Goal: Communication & Community: Participate in discussion

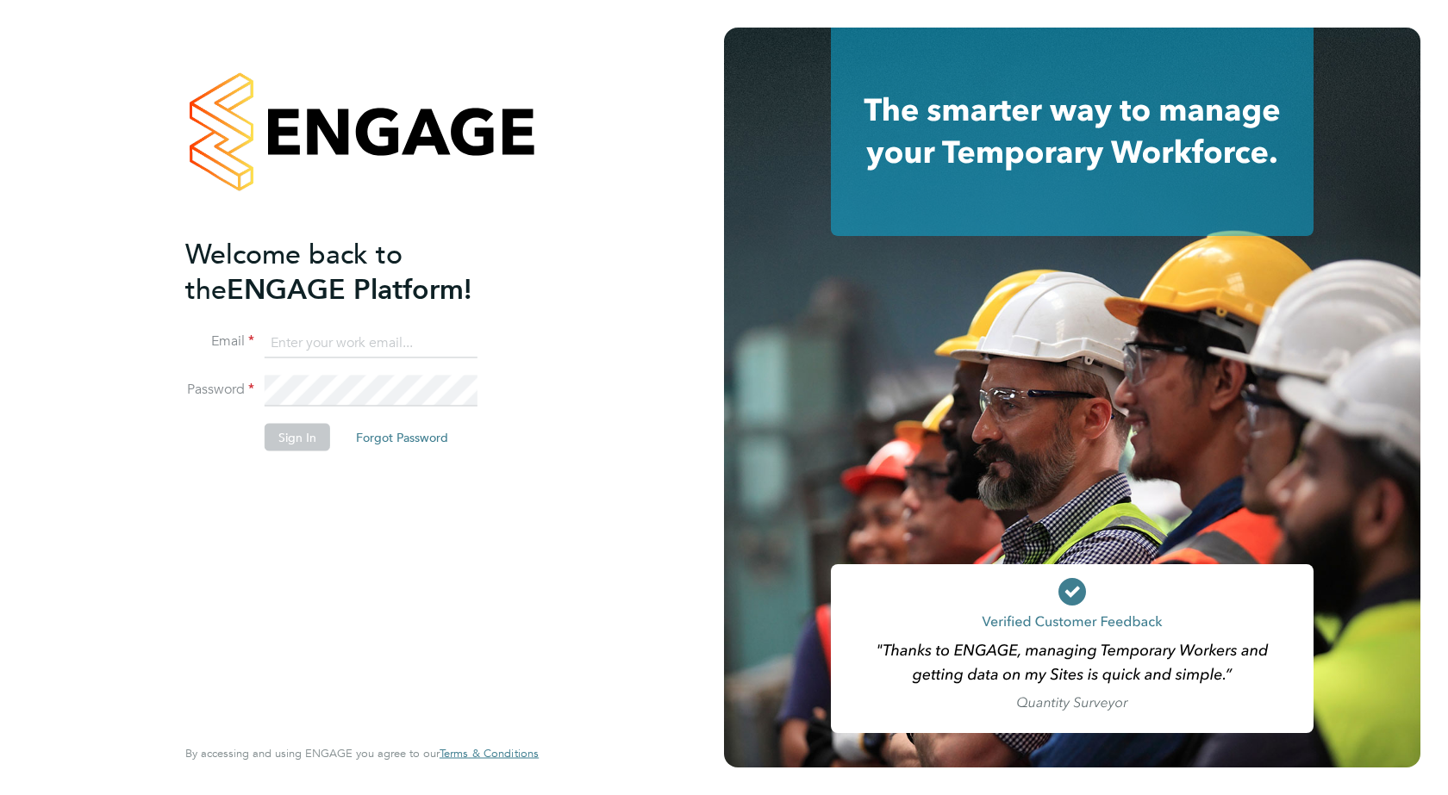
click at [337, 341] on input at bounding box center [371, 342] width 213 height 31
type input "victoria.marinescu@ncclondon.ac.uk"
click at [300, 433] on button "Sign In" at bounding box center [297, 438] width 65 height 28
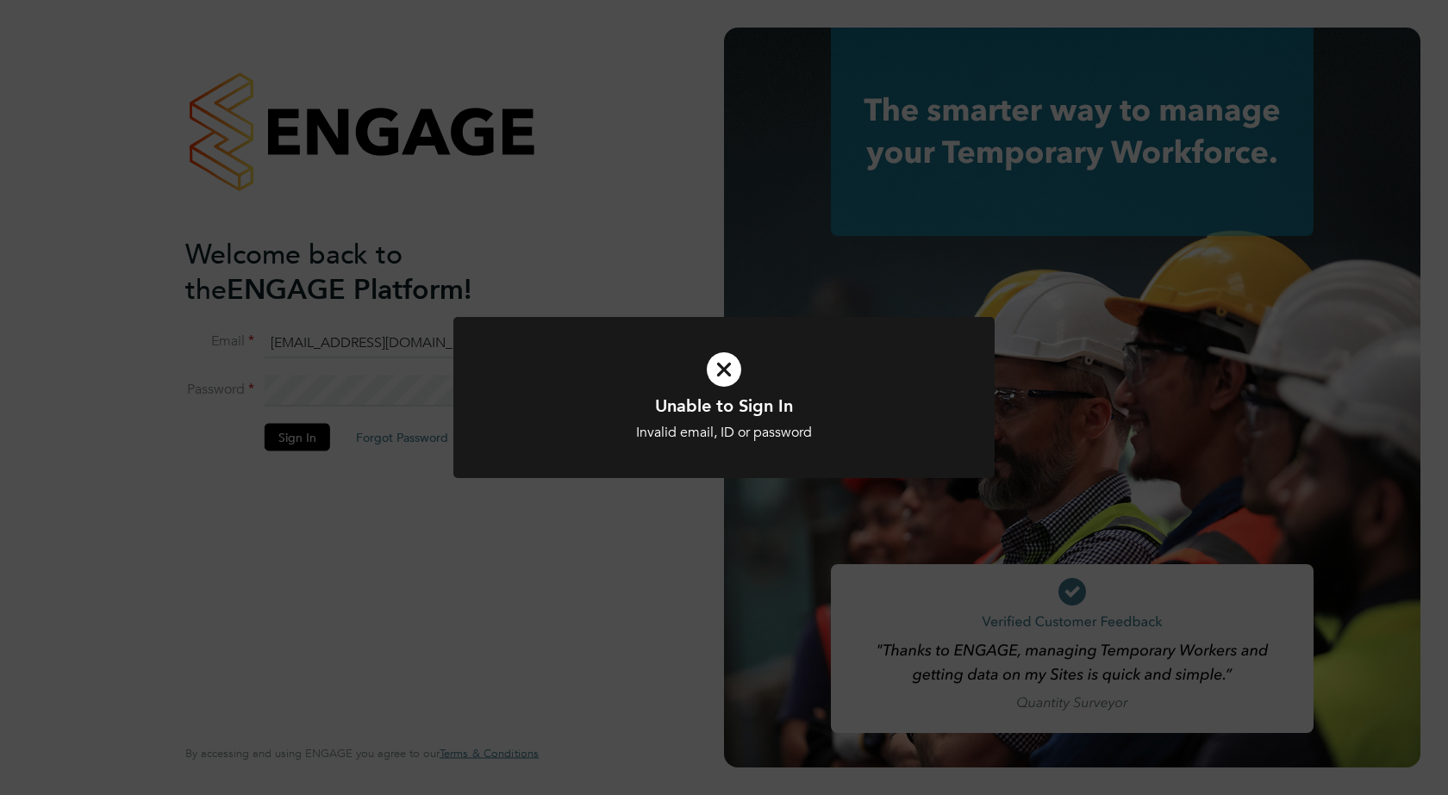
click at [483, 593] on div "Unable to Sign In Invalid email, ID or password Cancel Okay" at bounding box center [724, 397] width 1448 height 795
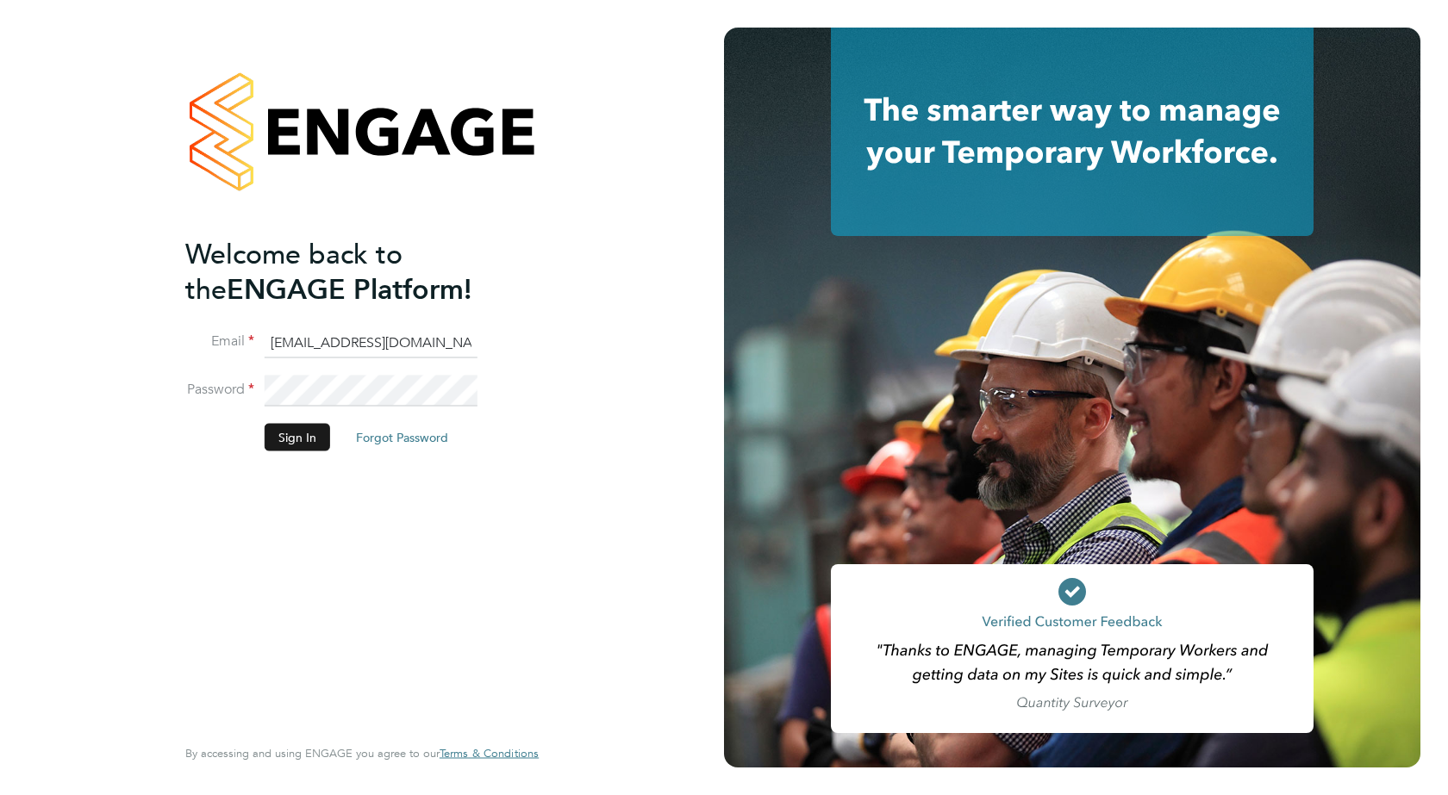
click at [292, 436] on button "Sign In" at bounding box center [297, 438] width 65 height 28
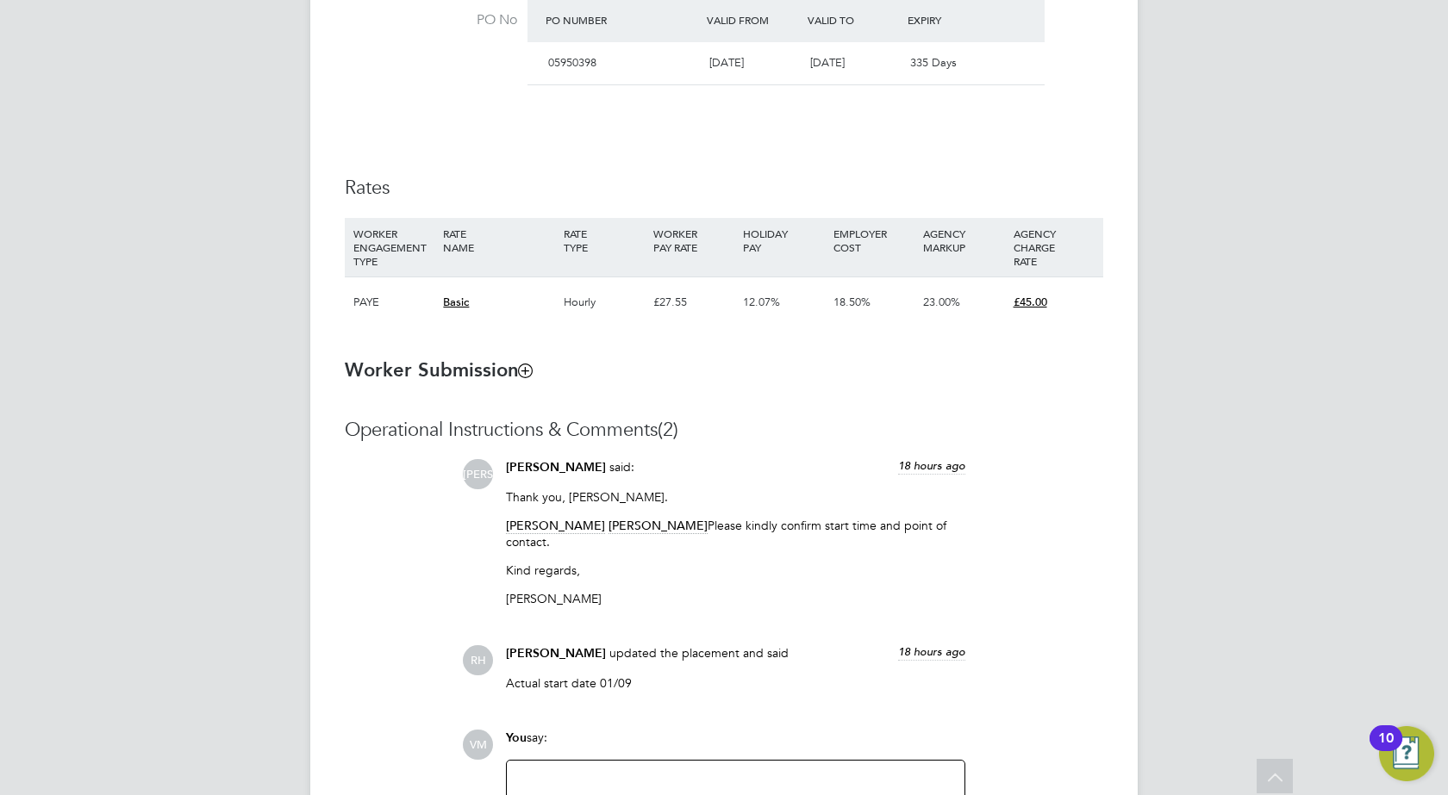
scroll to position [1206, 0]
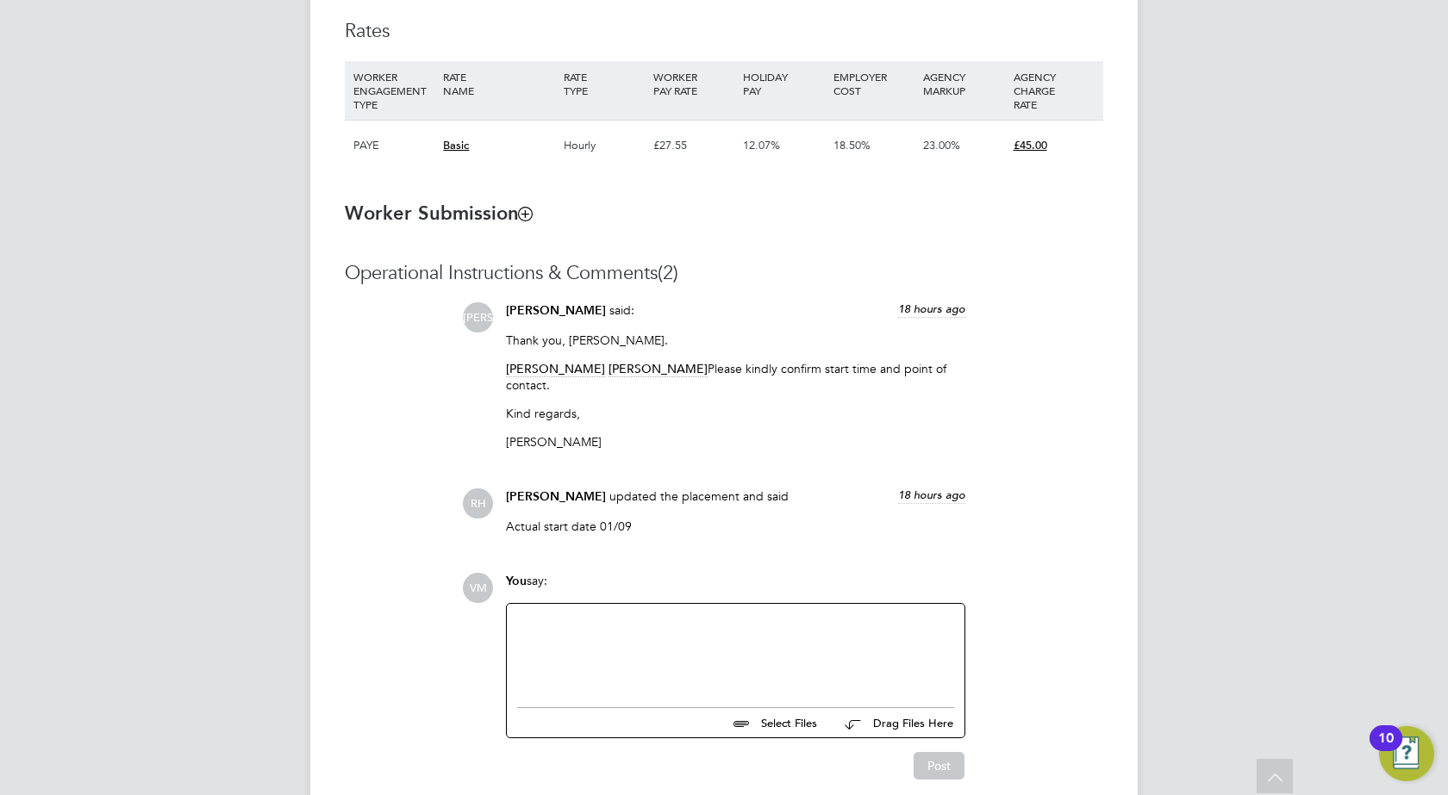
click at [573, 650] on div at bounding box center [735, 651] width 437 height 74
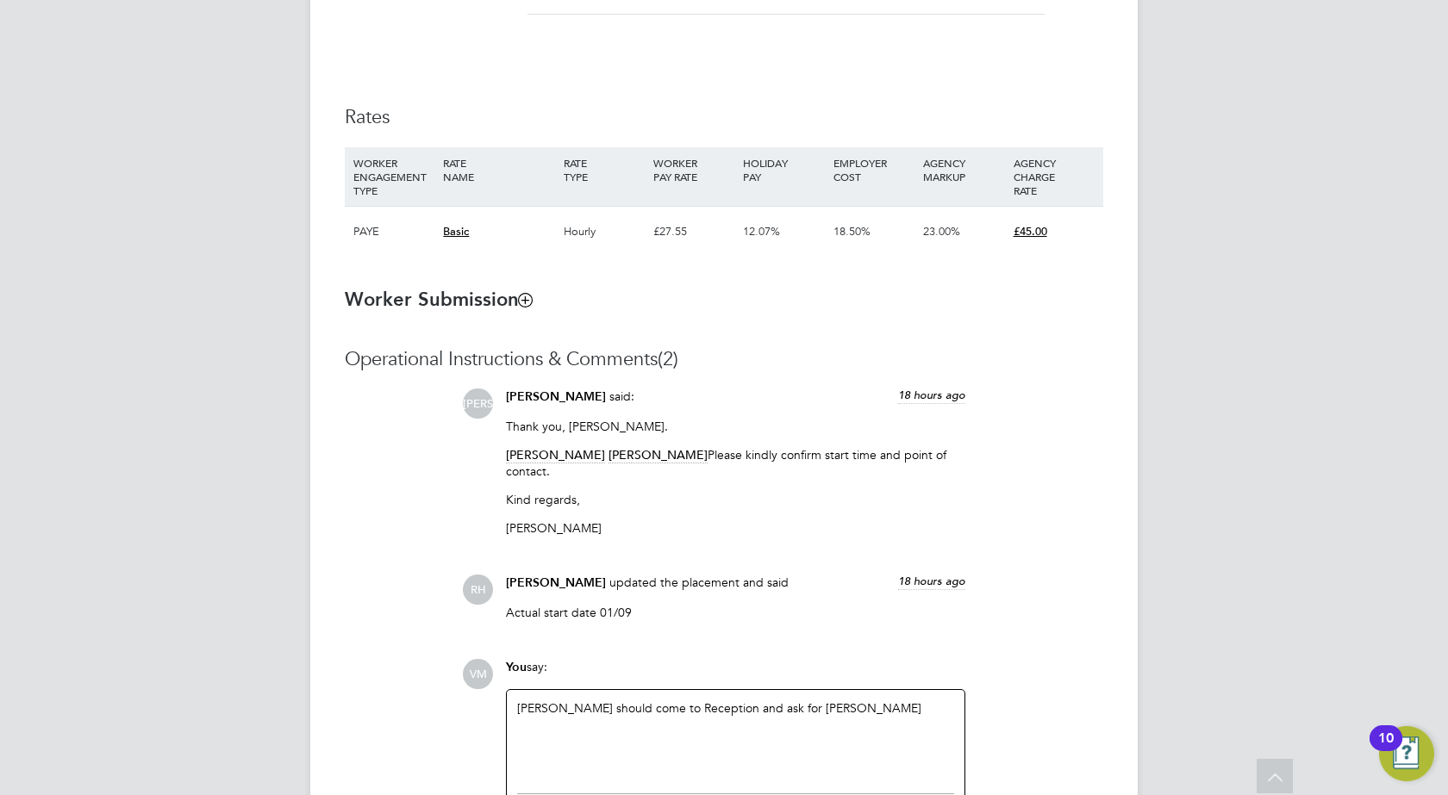
click at [649, 708] on div "[PERSON_NAME] should come to Reception and ask for [PERSON_NAME]" at bounding box center [735, 738] width 437 height 74
click at [788, 707] on div "[PERSON_NAME] should come to Ardleigh Green Reception and ask for [PERSON_NAME]" at bounding box center [735, 738] width 437 height 74
click at [577, 723] on div "[PERSON_NAME] should come to Ardleigh Green Reception ideally around 8.30 am an…" at bounding box center [735, 738] width 437 height 74
click at [518, 705] on div "[PERSON_NAME] should come to Ardleigh Green Reception ideally around 8.30 am an…" at bounding box center [735, 738] width 437 height 74
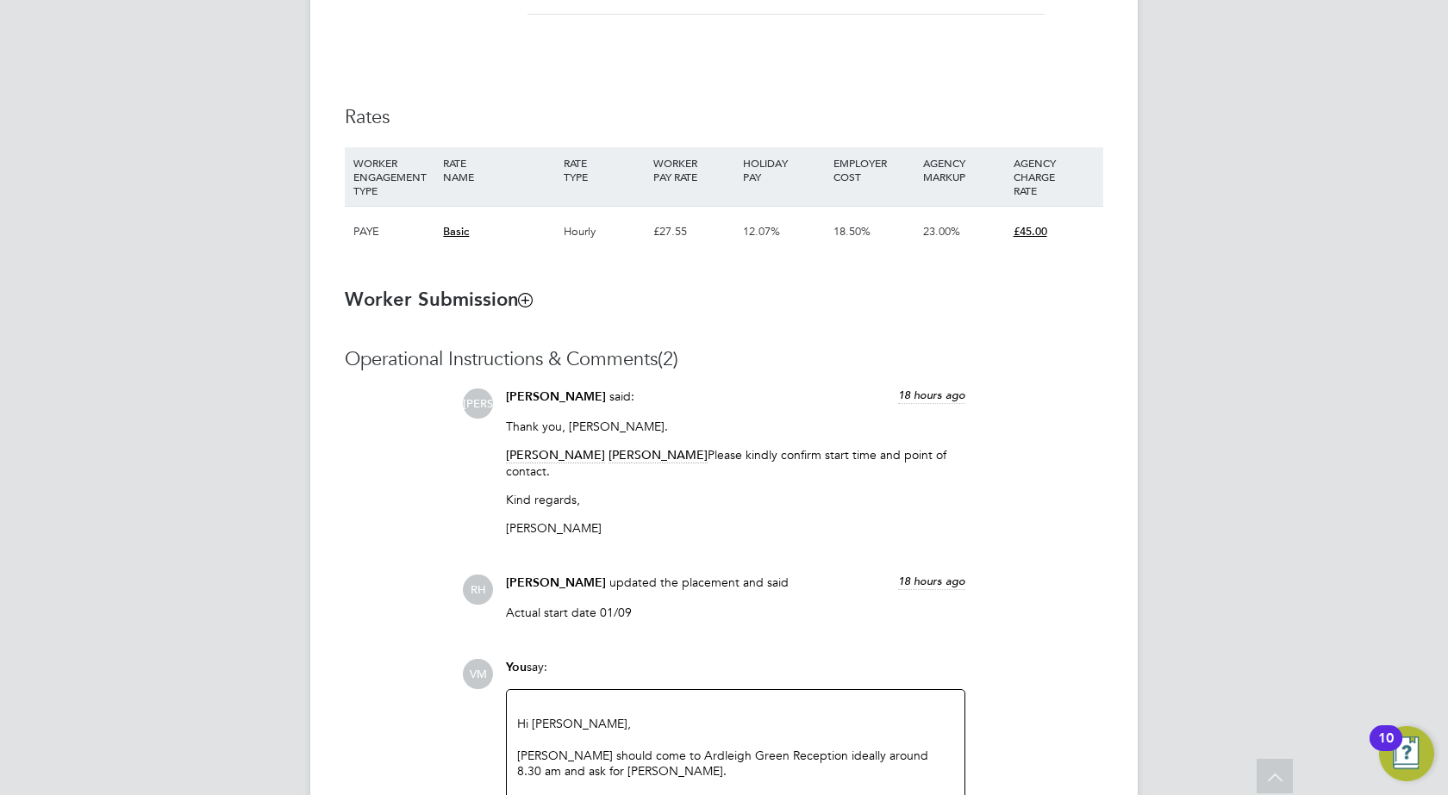
click at [614, 770] on div "Hi [PERSON_NAME] should come to Ardleigh Green Reception ideally around 8.30 am…" at bounding box center [735, 740] width 437 height 78
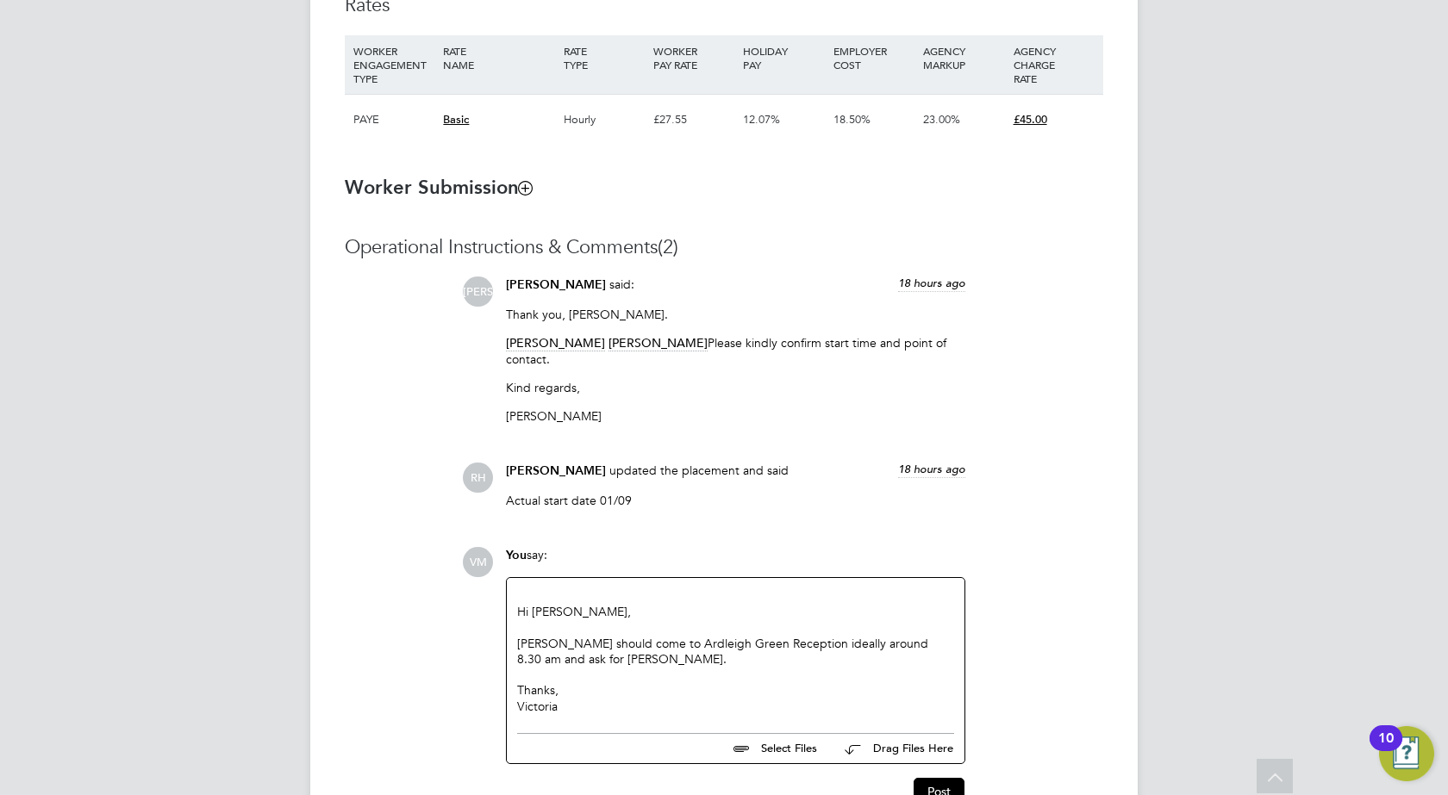
scroll to position [1331, 0]
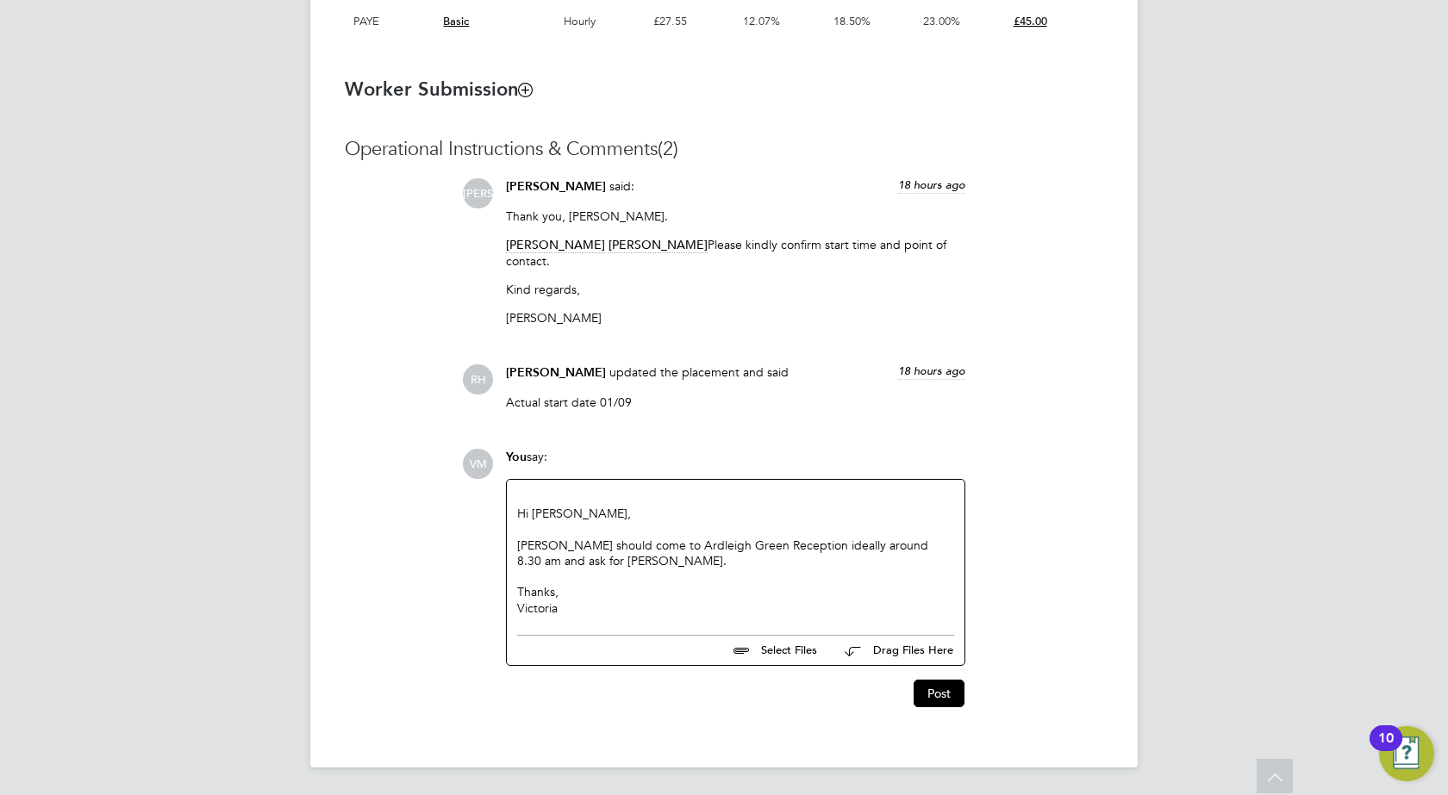
click at [914, 542] on div "Hi [PERSON_NAME] should come to Ardleigh Green Reception ideally around 8.30 am…" at bounding box center [735, 553] width 437 height 126
click at [562, 564] on div "Hi [PERSON_NAME] should come to Ardleigh Green Reception ideally around 8.30 am…" at bounding box center [735, 553] width 437 height 126
click at [942, 689] on button "Post" at bounding box center [938, 694] width 51 height 28
